Goal: Information Seeking & Learning: Learn about a topic

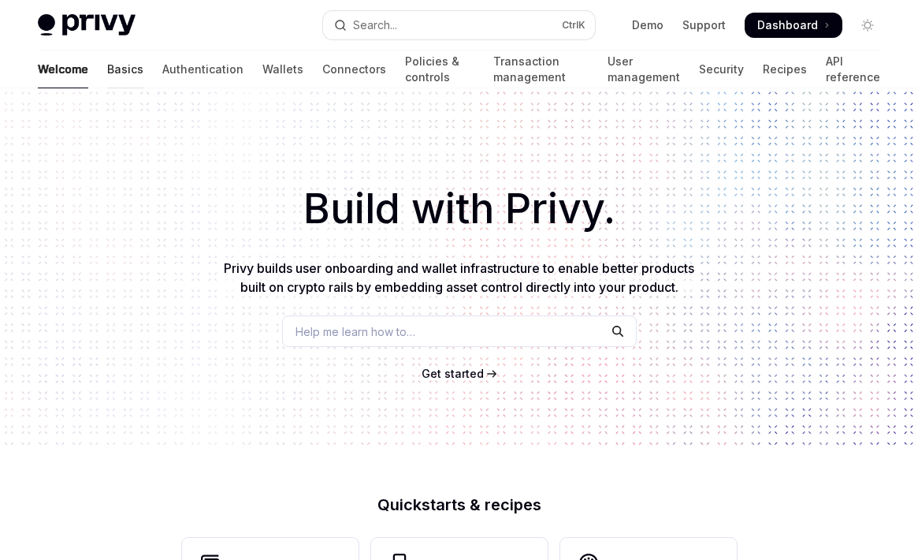
click at [107, 69] on link "Basics" at bounding box center [125, 69] width 36 height 38
type textarea "*"
